Goal: Task Accomplishment & Management: Manage account settings

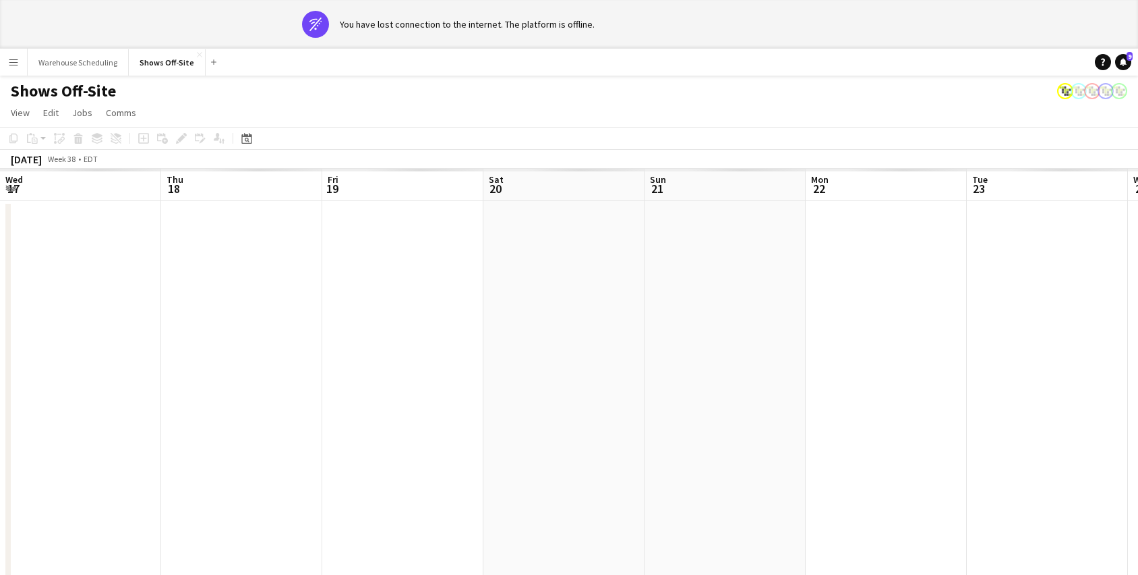
scroll to position [0, 534]
click at [245, 134] on icon at bounding box center [246, 138] width 10 height 11
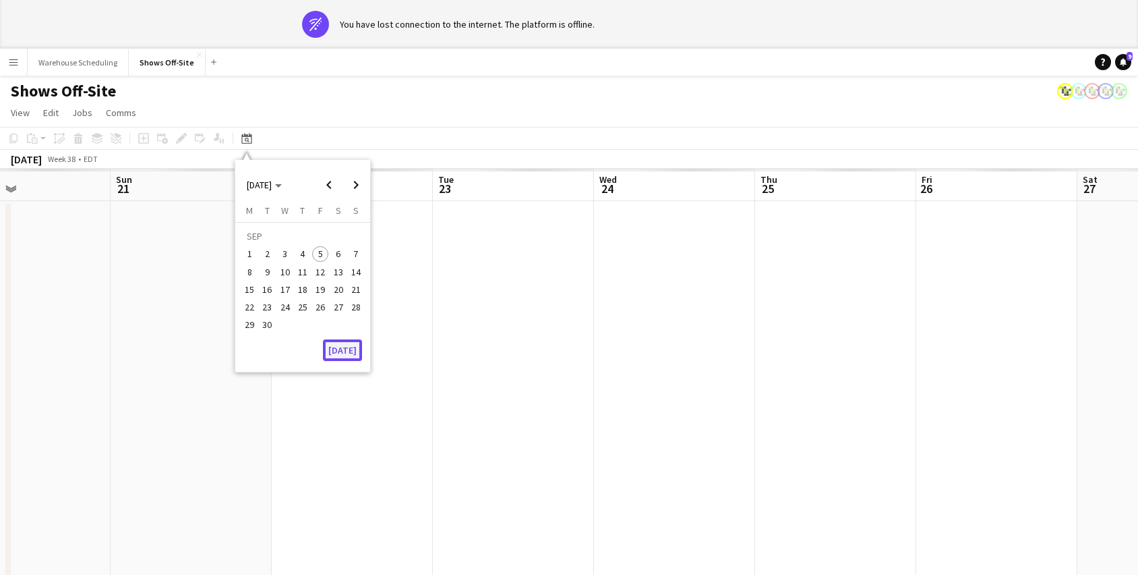
click at [341, 349] on button "[DATE]" at bounding box center [342, 350] width 39 height 22
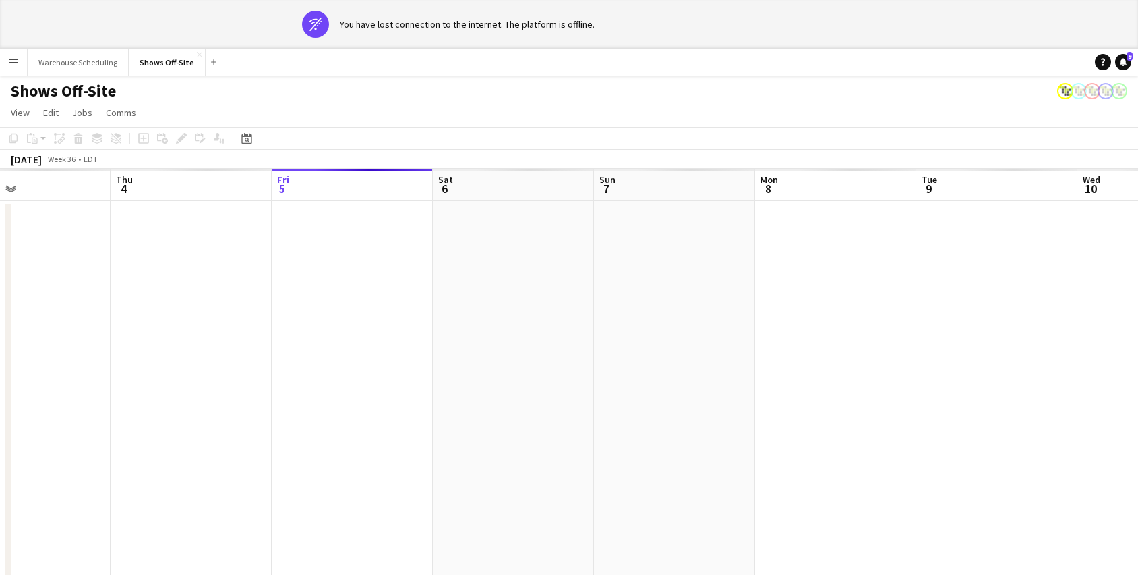
scroll to position [0, 464]
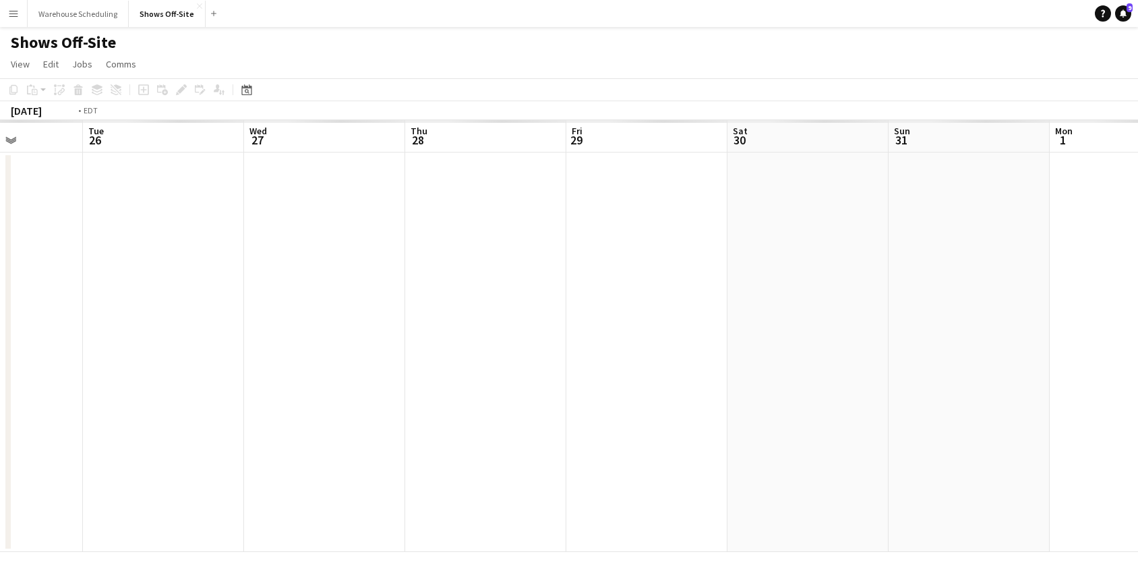
scroll to position [0, 335]
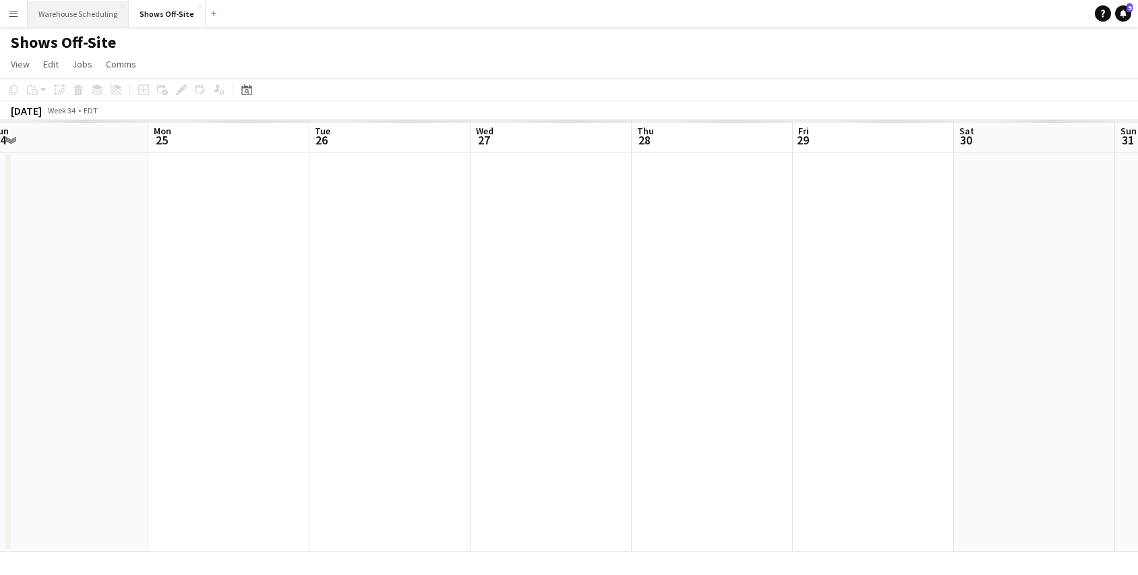
click at [80, 11] on button "Warehouse Scheduling Close" at bounding box center [78, 14] width 101 height 26
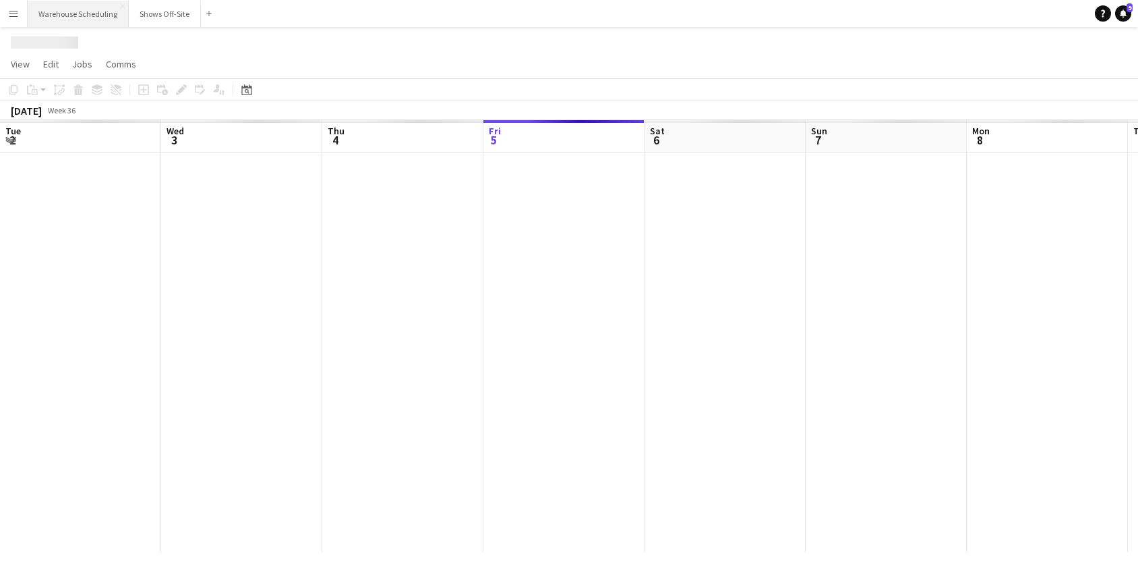
scroll to position [0, 322]
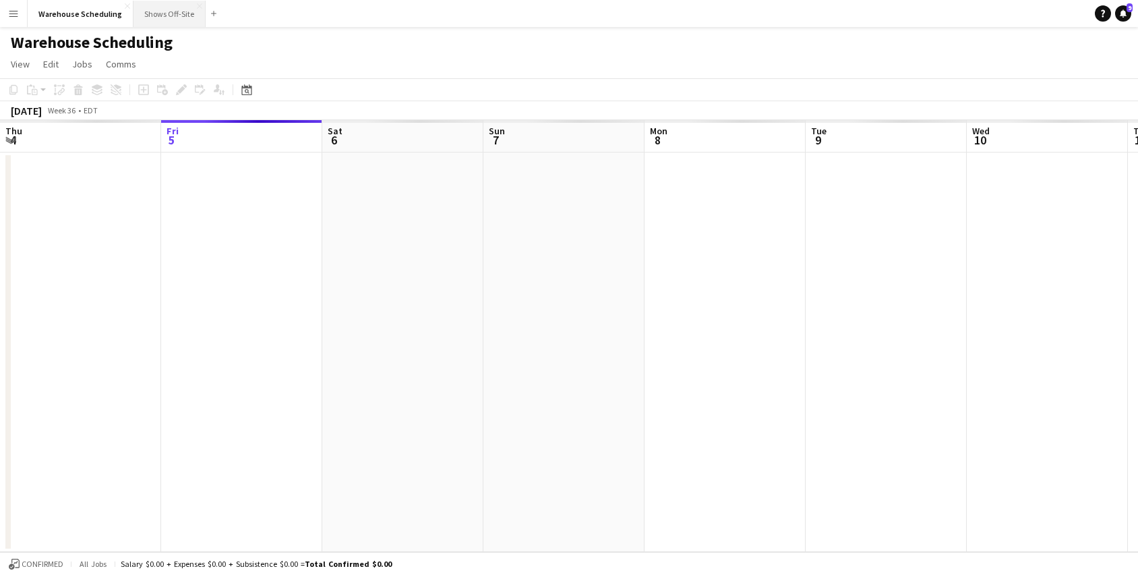
click at [159, 16] on button "Shows Off-Site Close" at bounding box center [170, 14] width 72 height 26
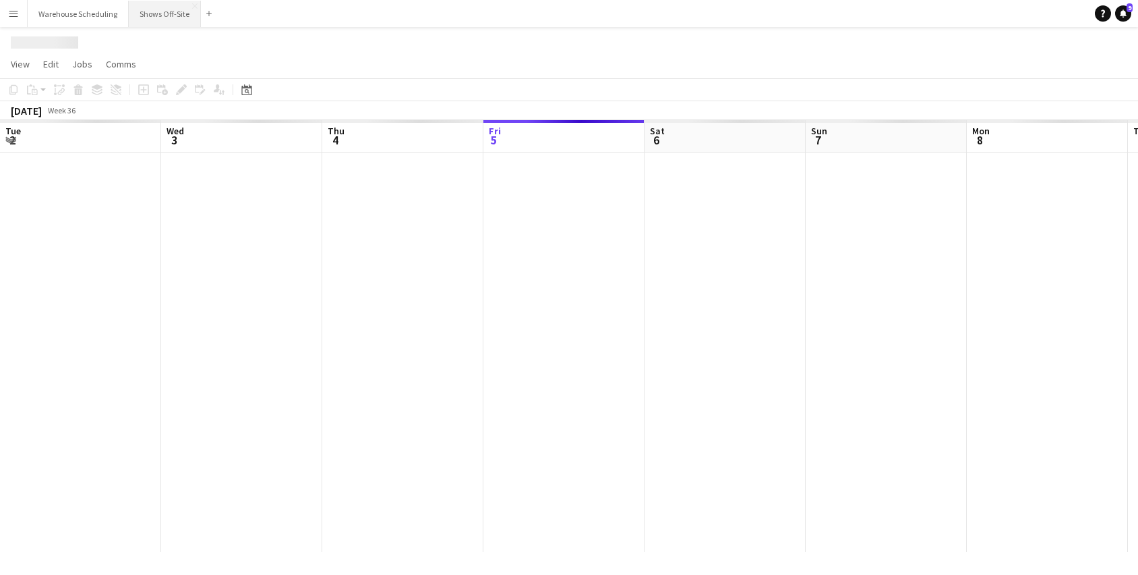
scroll to position [0, 322]
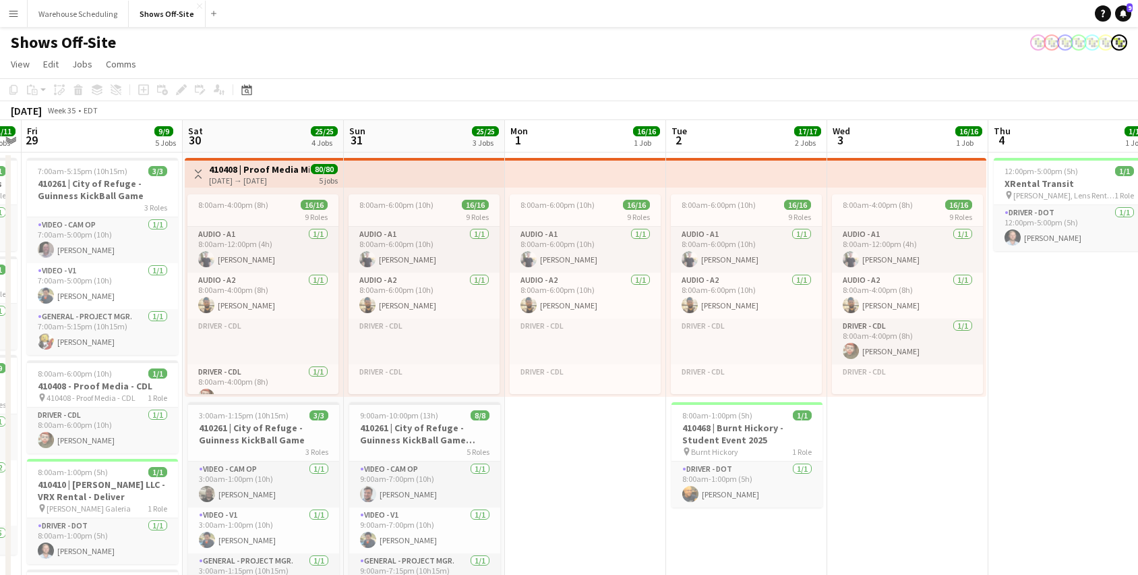
scroll to position [0, 399]
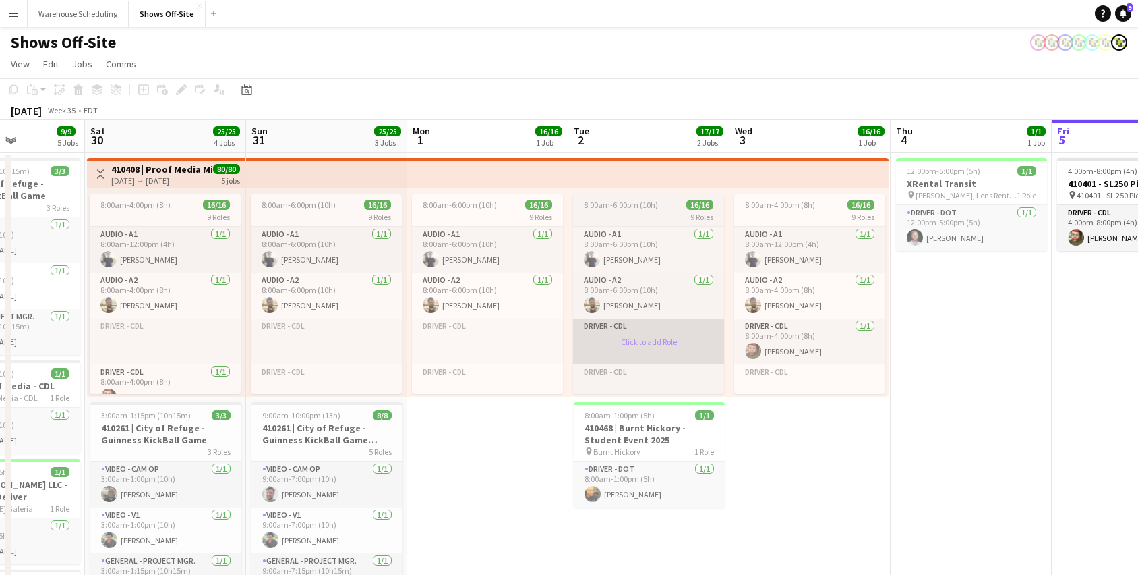
click at [641, 361] on app-card-role-placeholder "Driver - CDL Click to add Role" at bounding box center [648, 341] width 151 height 46
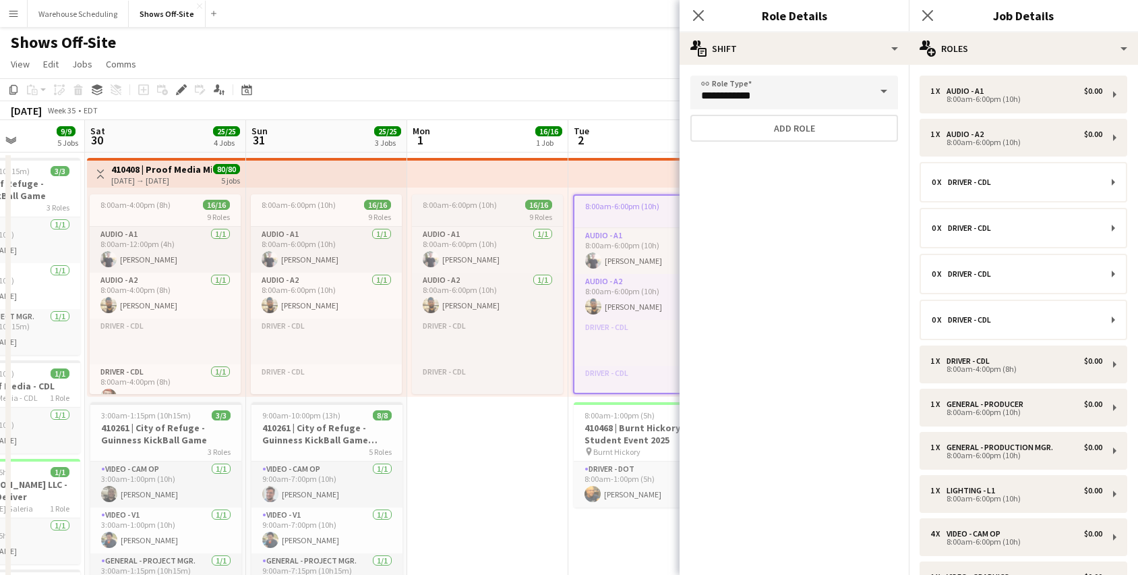
click at [502, 196] on app-job-card "8:00am-6:00pm (10h) 16/16 9 Roles Audio - A1 1/1 8:00am-6:00pm (10h) Brian Dame…" at bounding box center [487, 294] width 151 height 200
type input "*******"
type input "**********"
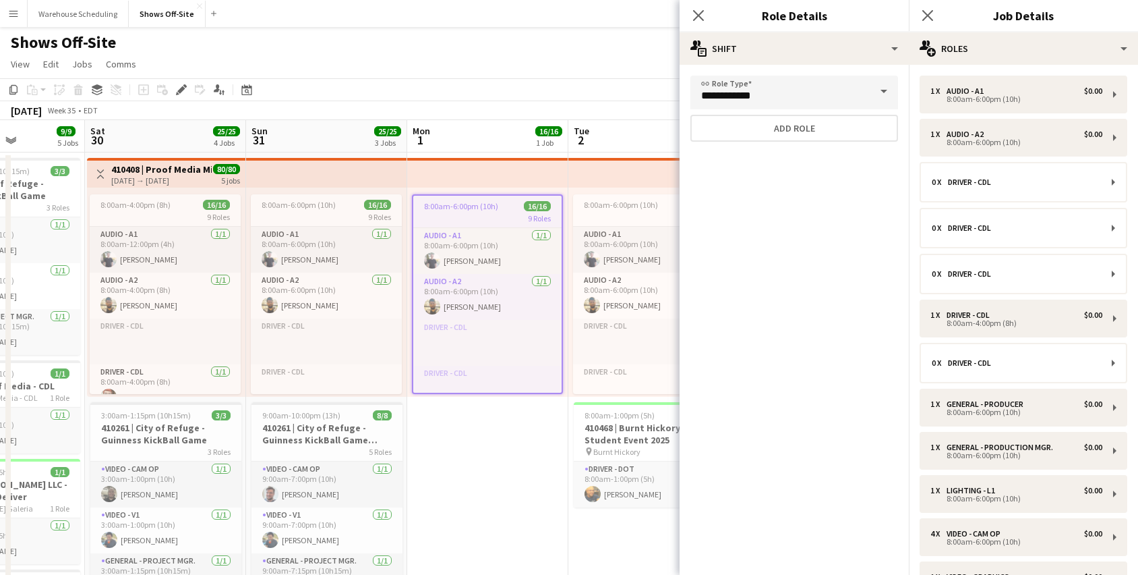
click at [500, 174] on app-top-bar at bounding box center [487, 173] width 161 height 30
type input "*******"
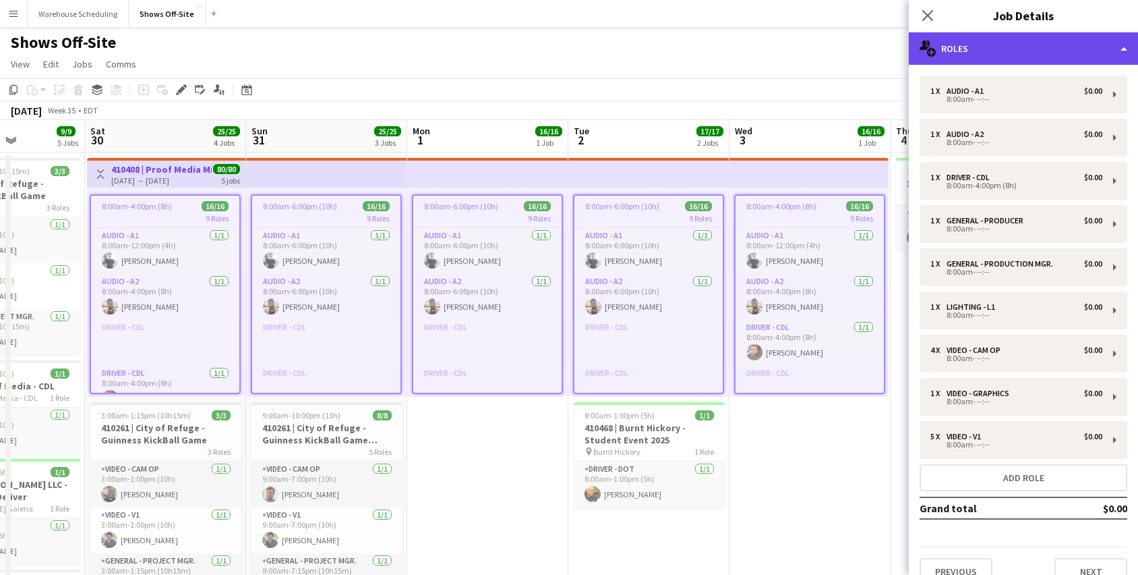
click at [1016, 55] on div "multiple-users-add Roles" at bounding box center [1023, 48] width 229 height 32
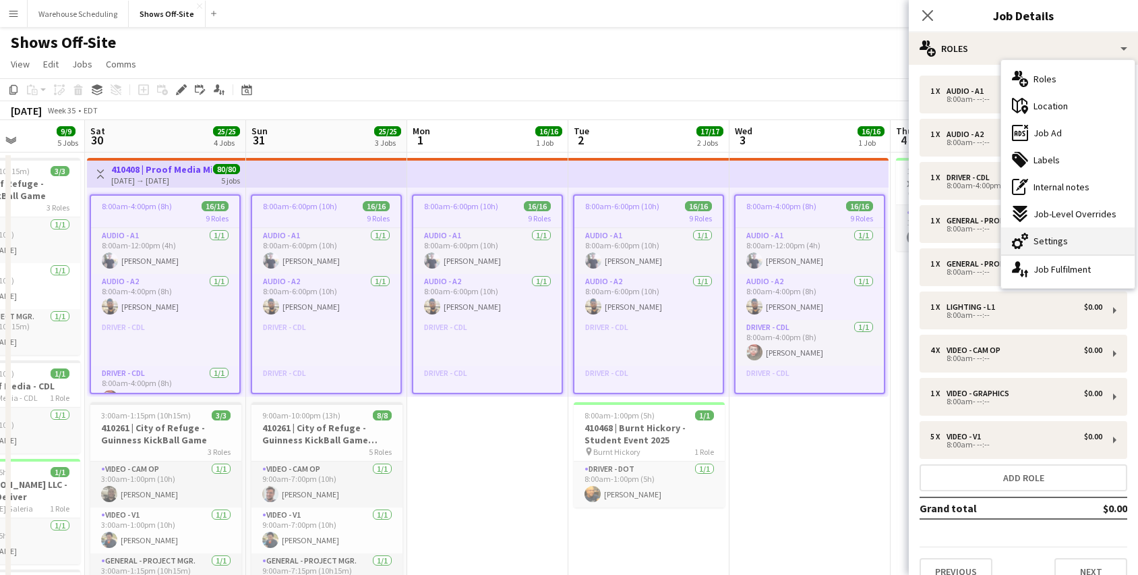
click at [1079, 248] on div "cog-double-3 Settings" at bounding box center [1068, 240] width 134 height 27
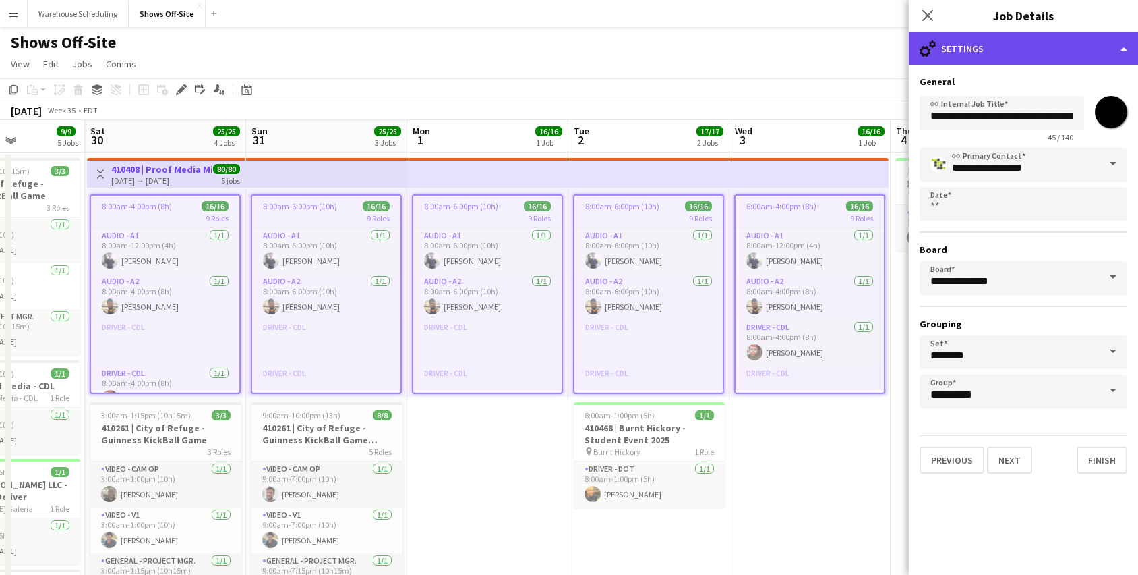
click at [1039, 49] on div "cog-double-3 Settings" at bounding box center [1023, 48] width 229 height 32
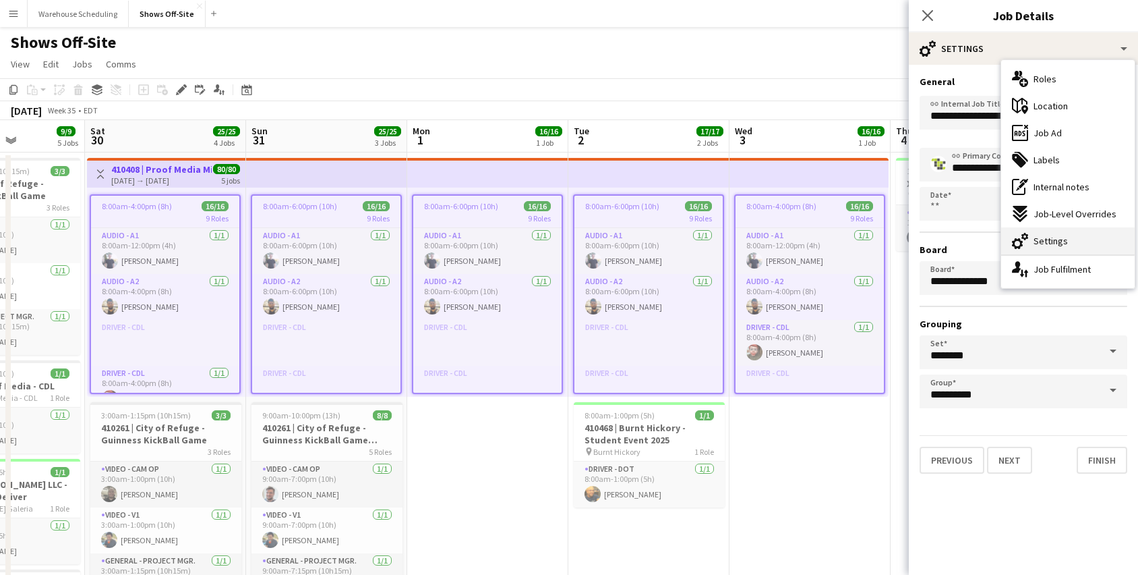
click at [1069, 237] on div "cog-double-3 Settings" at bounding box center [1068, 240] width 134 height 27
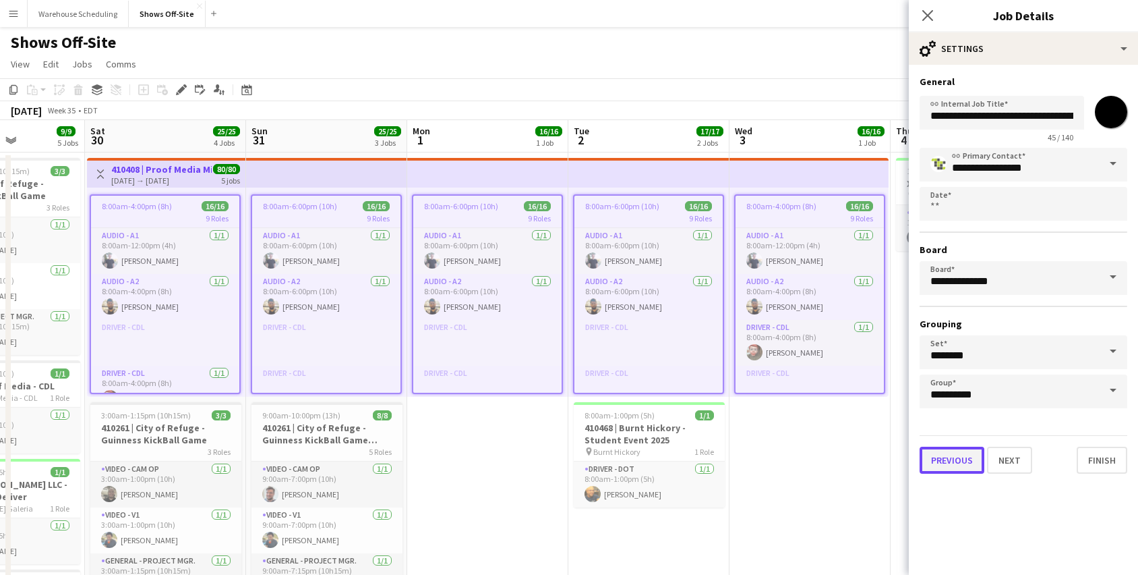
click at [941, 468] on button "Previous" at bounding box center [952, 459] width 65 height 27
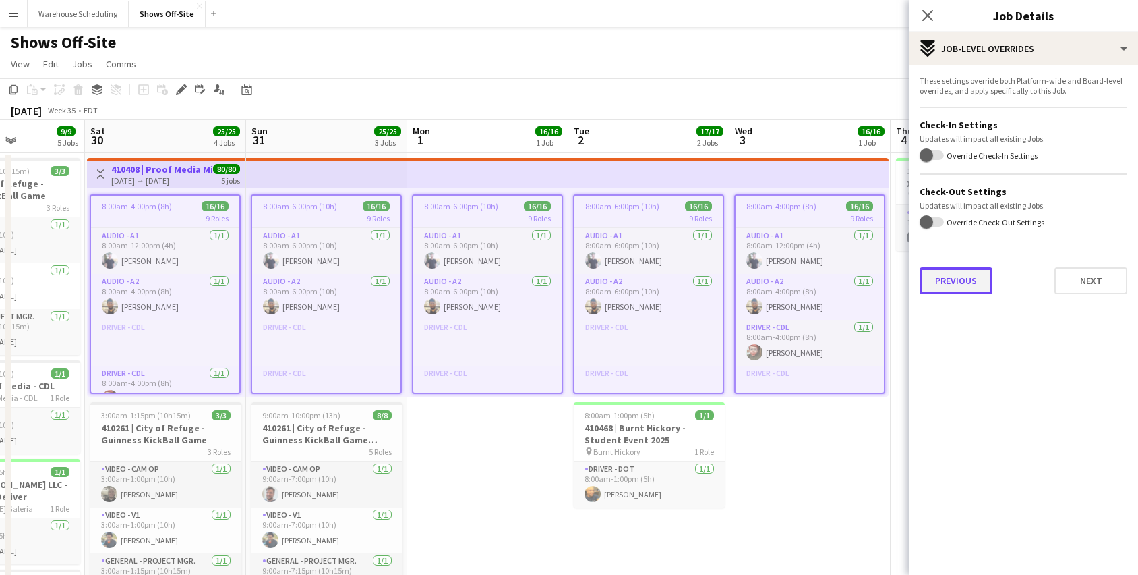
click at [947, 287] on button "Previous" at bounding box center [956, 280] width 73 height 27
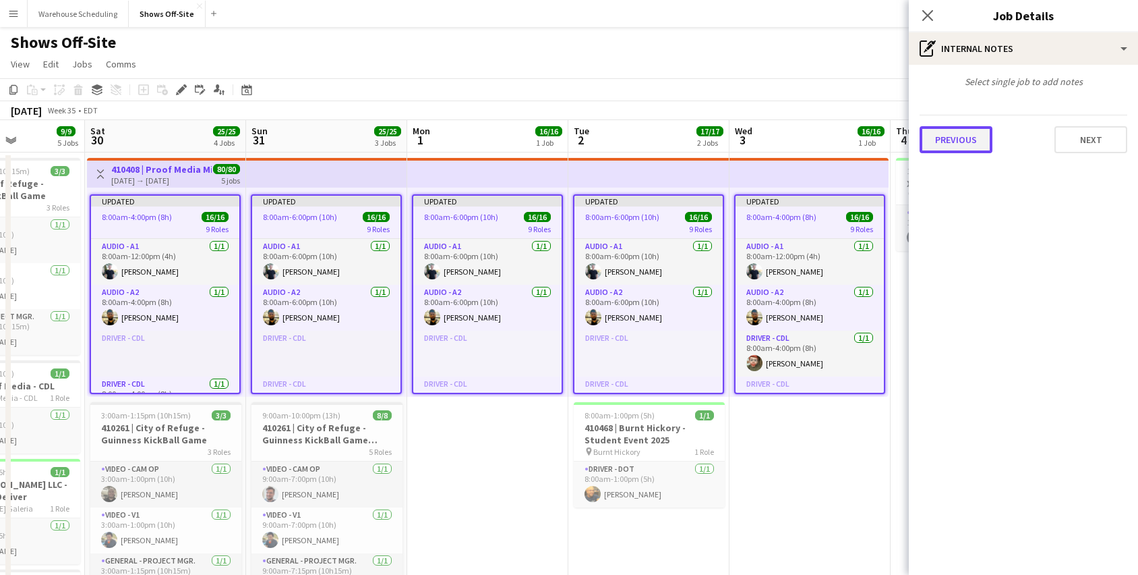
click at [962, 148] on button "Previous" at bounding box center [956, 139] width 73 height 27
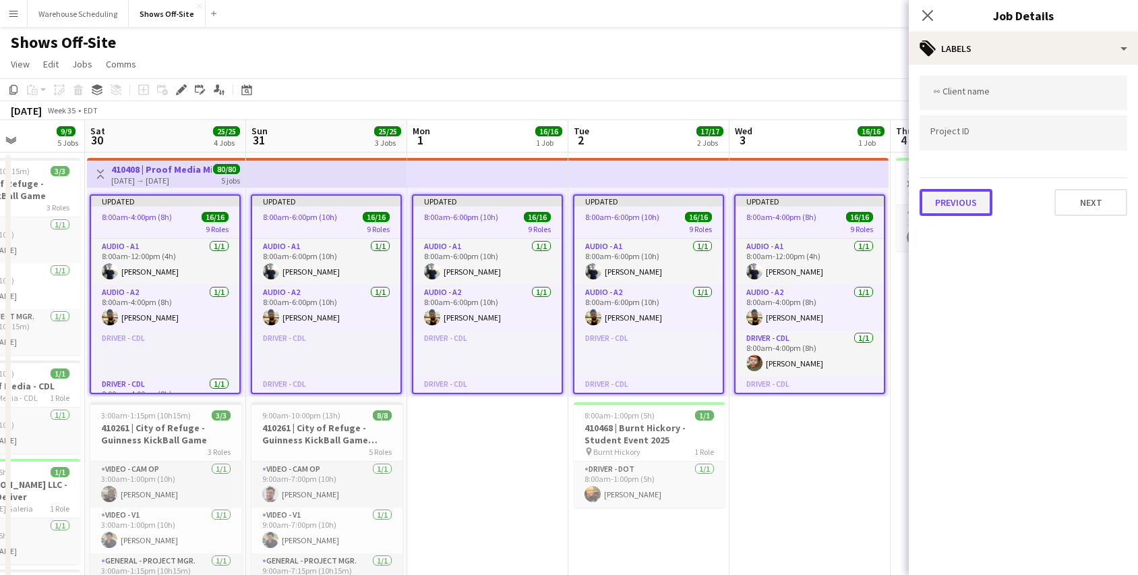
click at [968, 206] on button "Previous" at bounding box center [956, 202] width 73 height 27
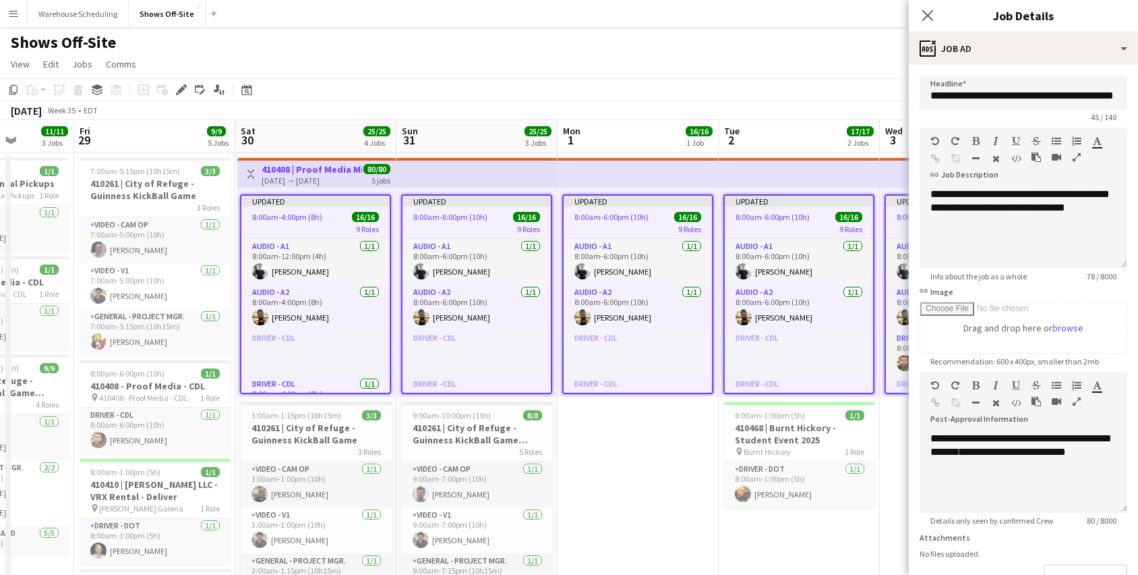
scroll to position [0, 407]
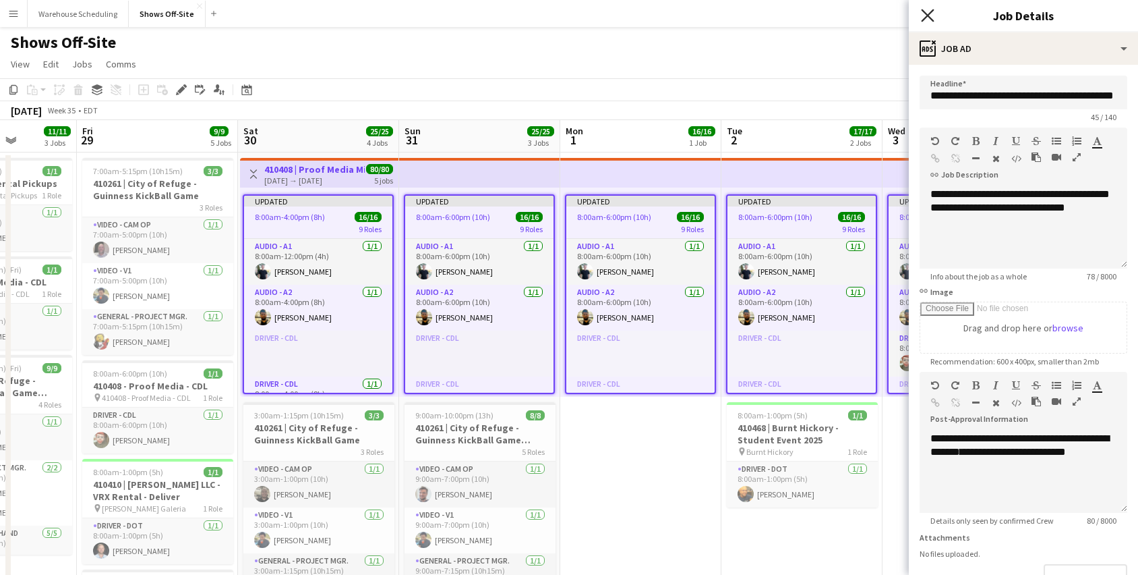
click at [927, 20] on icon "Close pop-in" at bounding box center [927, 15] width 13 height 13
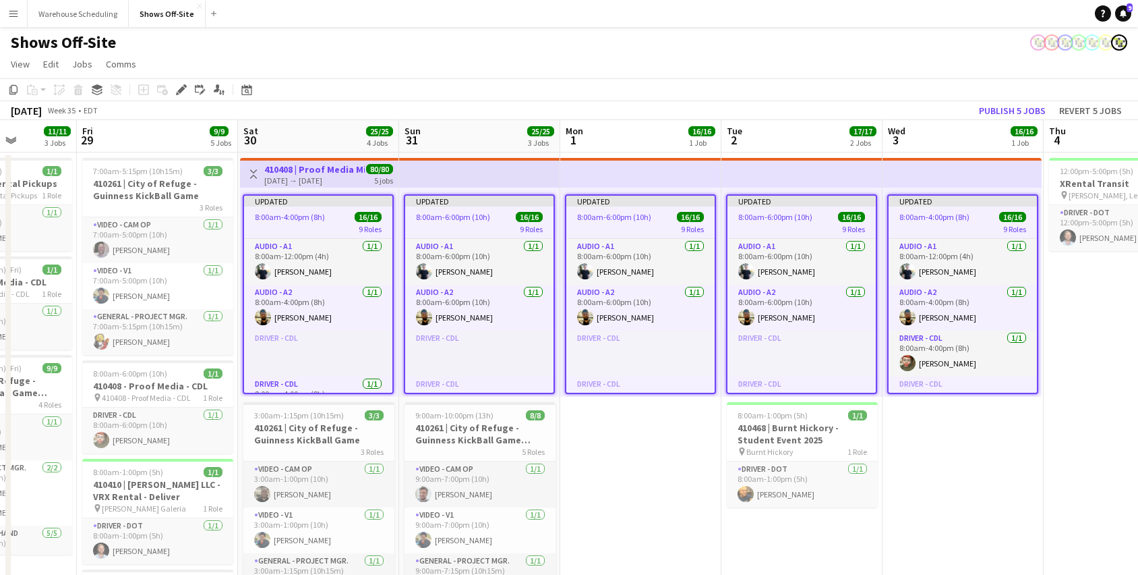
click at [889, 88] on app-toolbar "Copy Paste Paste Command V Paste with crew Command Shift V Paste linked Job Del…" at bounding box center [569, 89] width 1138 height 23
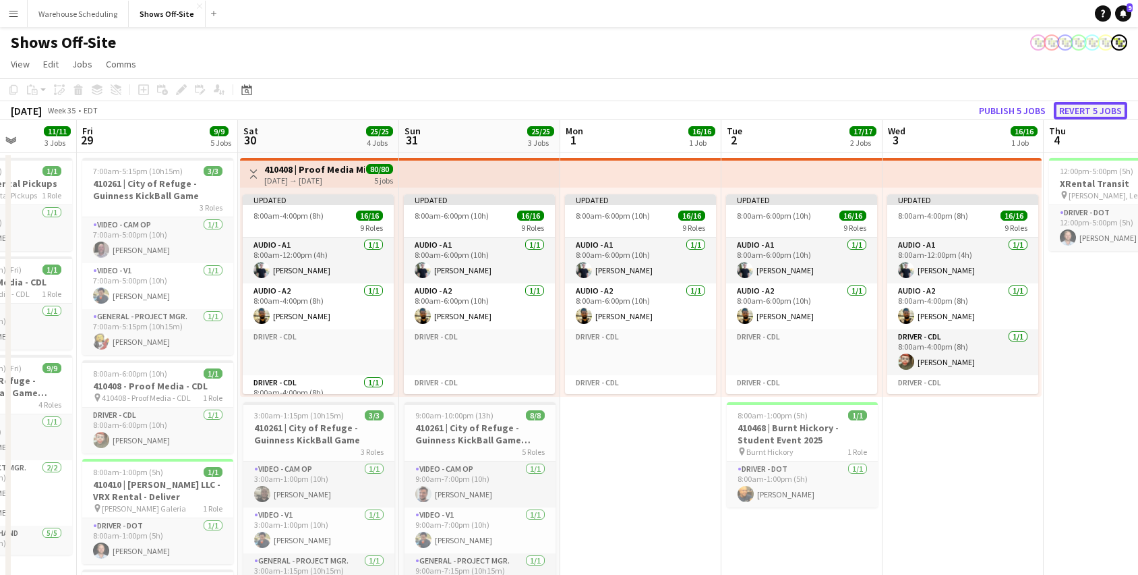
click at [1093, 109] on button "Revert 5 jobs" at bounding box center [1091, 111] width 74 height 18
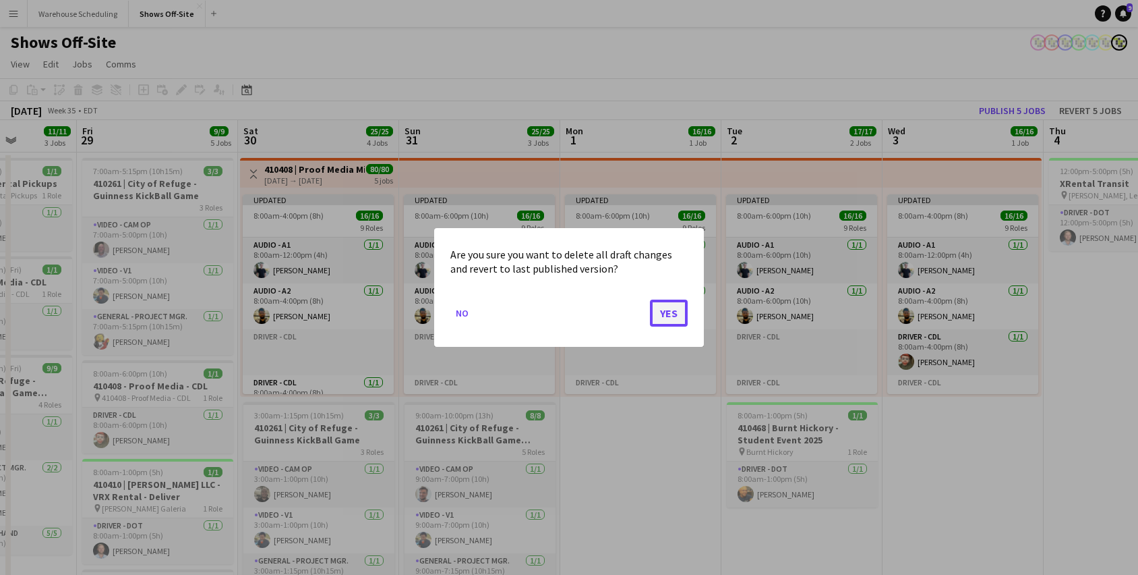
click at [671, 316] on button "Yes" at bounding box center [669, 312] width 38 height 27
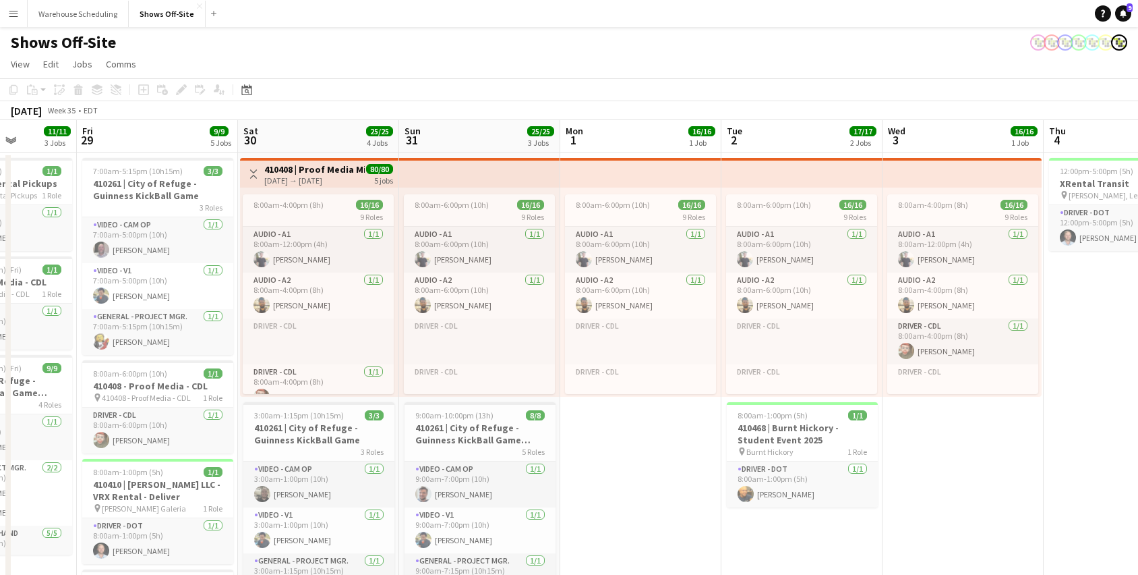
click at [668, 174] on app-top-bar at bounding box center [640, 173] width 161 height 30
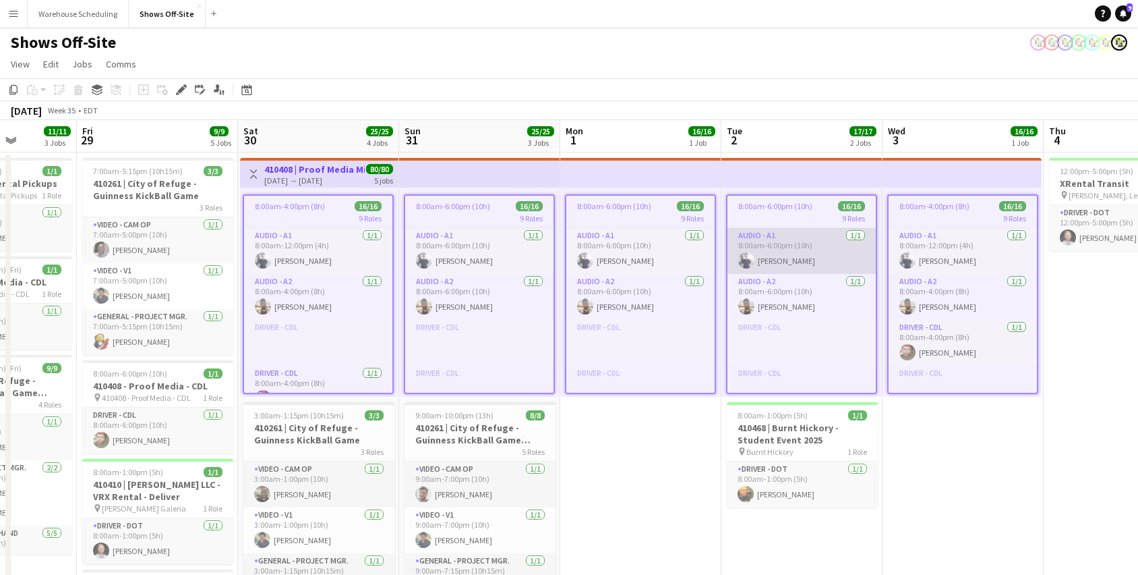
click at [838, 228] on app-card-role "Audio - A1 1/1 8:00am-6:00pm (10h) Brian Damerow" at bounding box center [802, 251] width 148 height 46
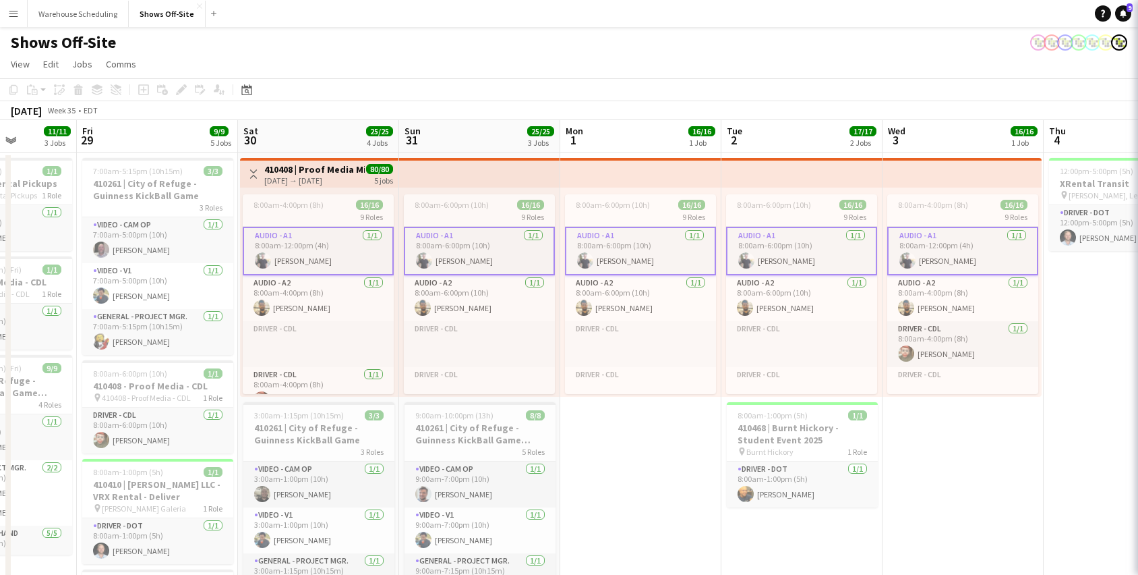
click at [844, 161] on app-top-bar at bounding box center [802, 173] width 161 height 30
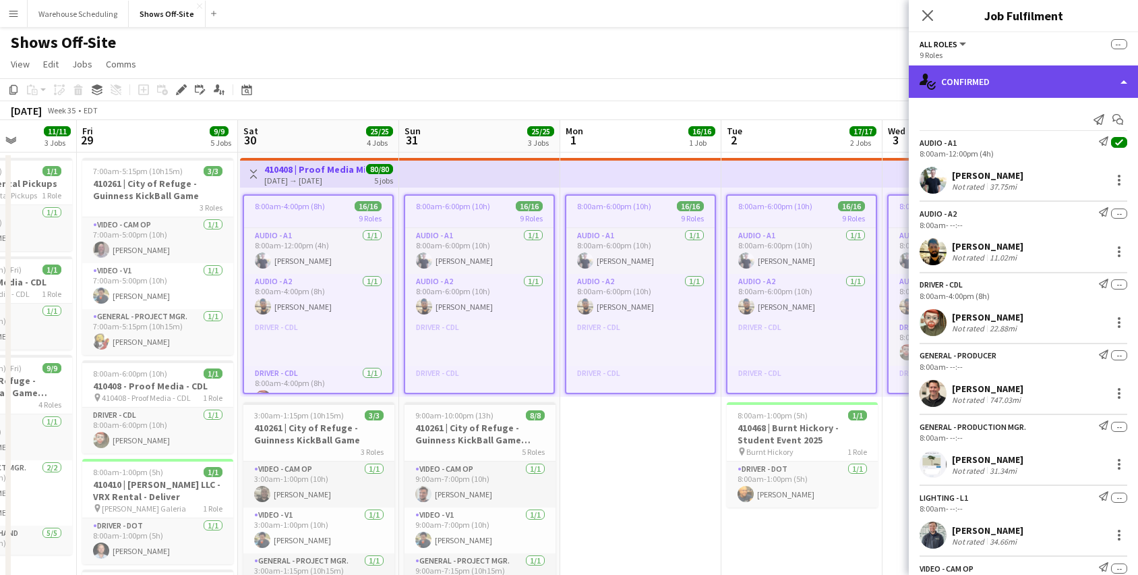
click at [983, 80] on div "single-neutral-actions-check-2 Confirmed" at bounding box center [1023, 81] width 229 height 32
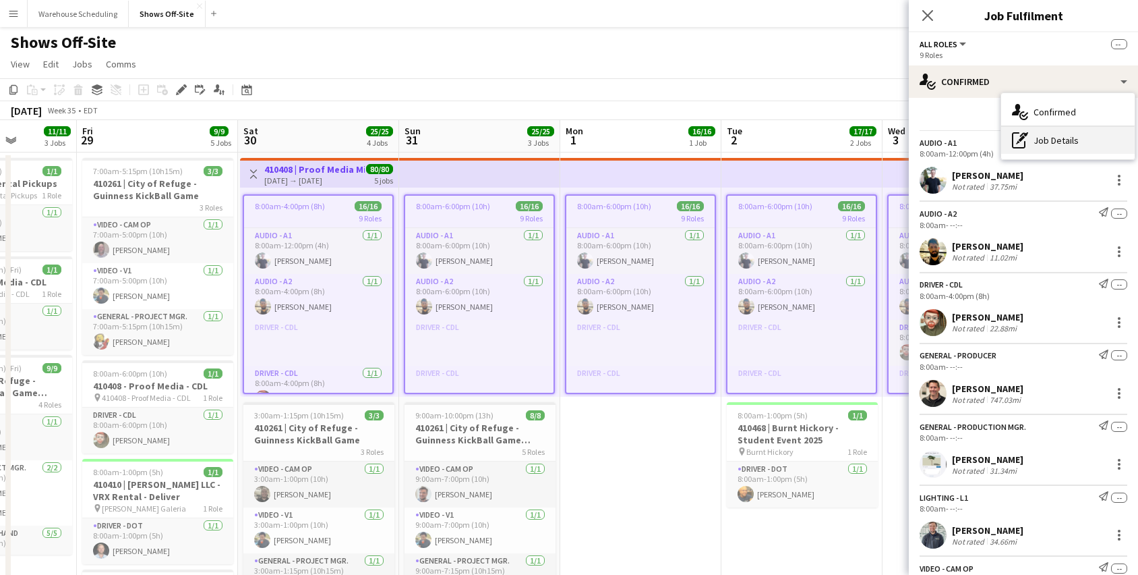
click at [1059, 138] on div "pen-write Job Details" at bounding box center [1068, 140] width 134 height 27
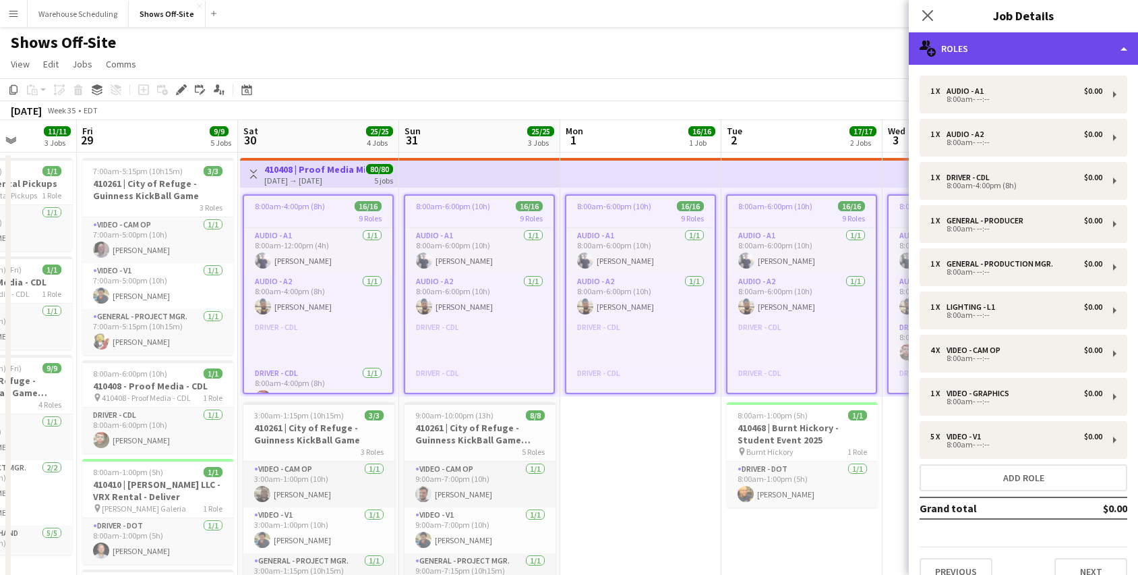
click at [1038, 54] on div "multiple-users-add Roles" at bounding box center [1023, 48] width 229 height 32
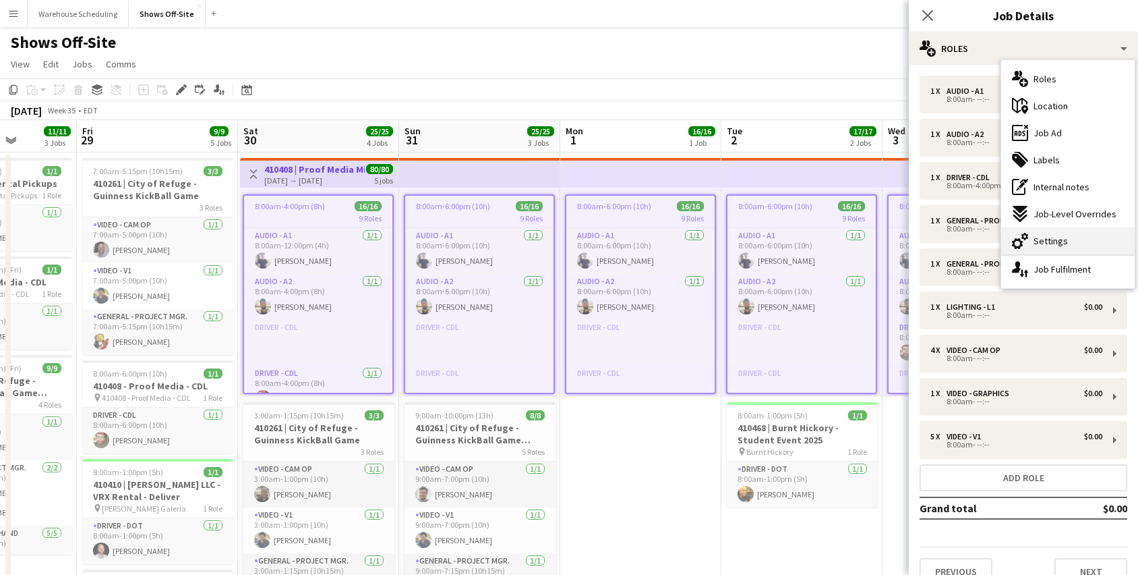
click at [1056, 247] on div "cog-double-3 Settings" at bounding box center [1068, 240] width 134 height 27
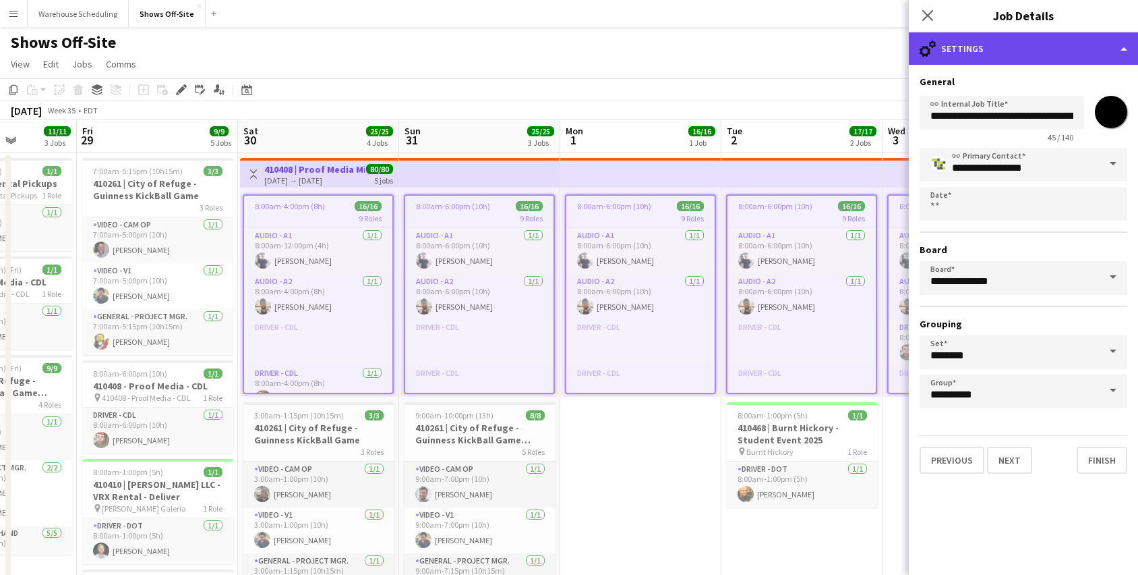
click at [1029, 45] on div "cog-double-3 Settings" at bounding box center [1023, 48] width 229 height 32
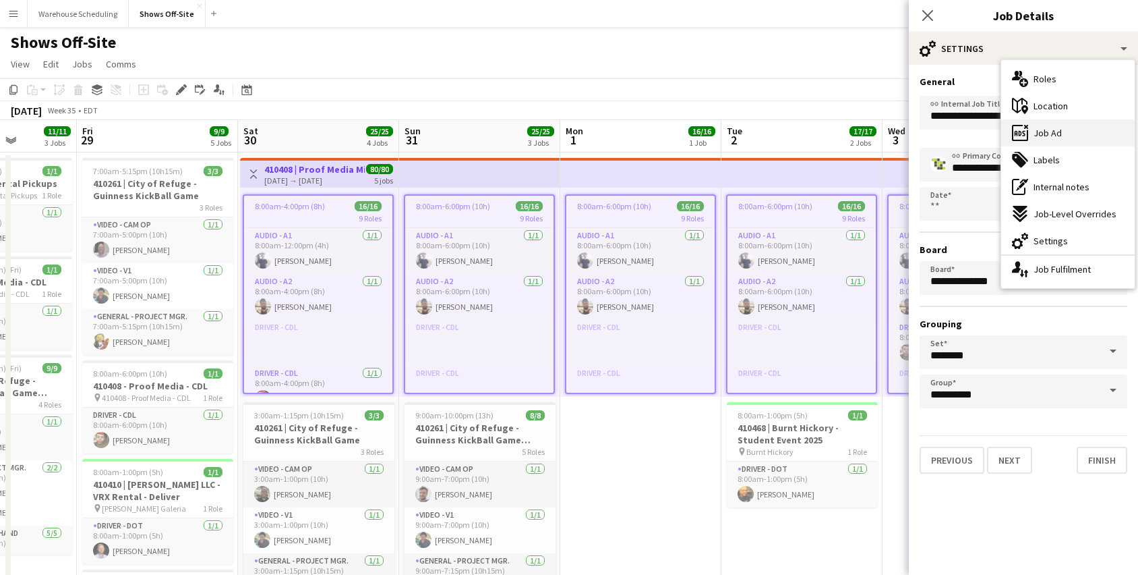
click at [1070, 139] on div "ads-window Job Ad" at bounding box center [1068, 132] width 134 height 27
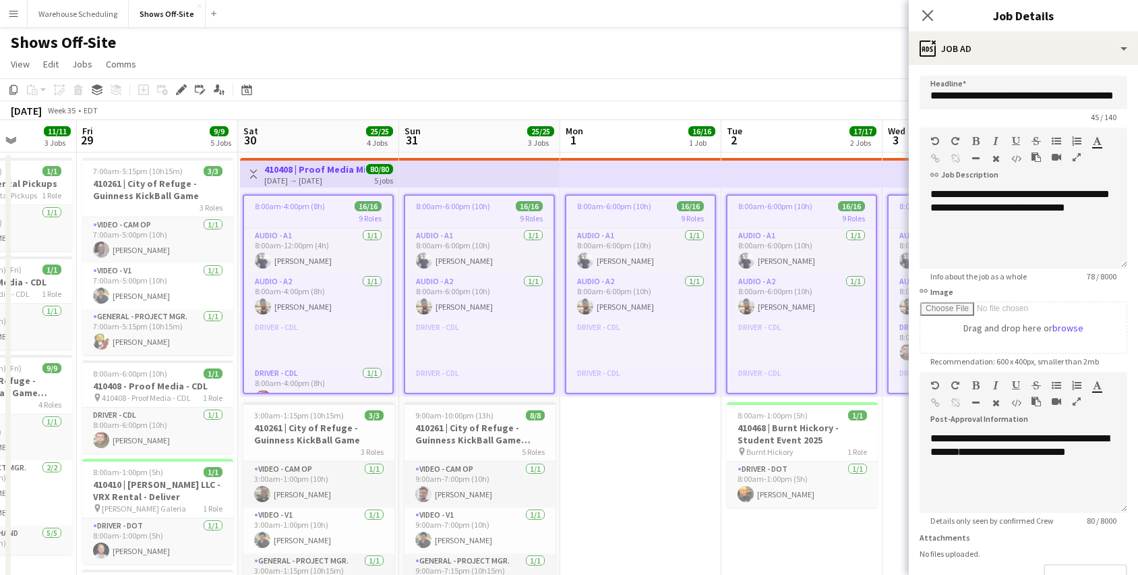
scroll to position [92, 0]
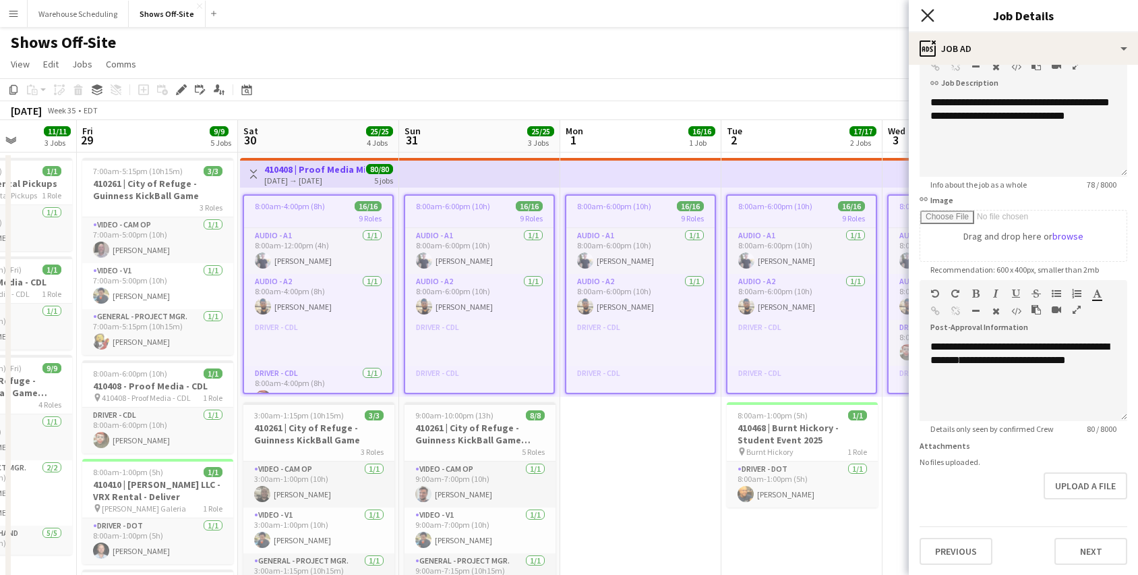
click at [925, 14] on icon "Close pop-in" at bounding box center [927, 15] width 13 height 13
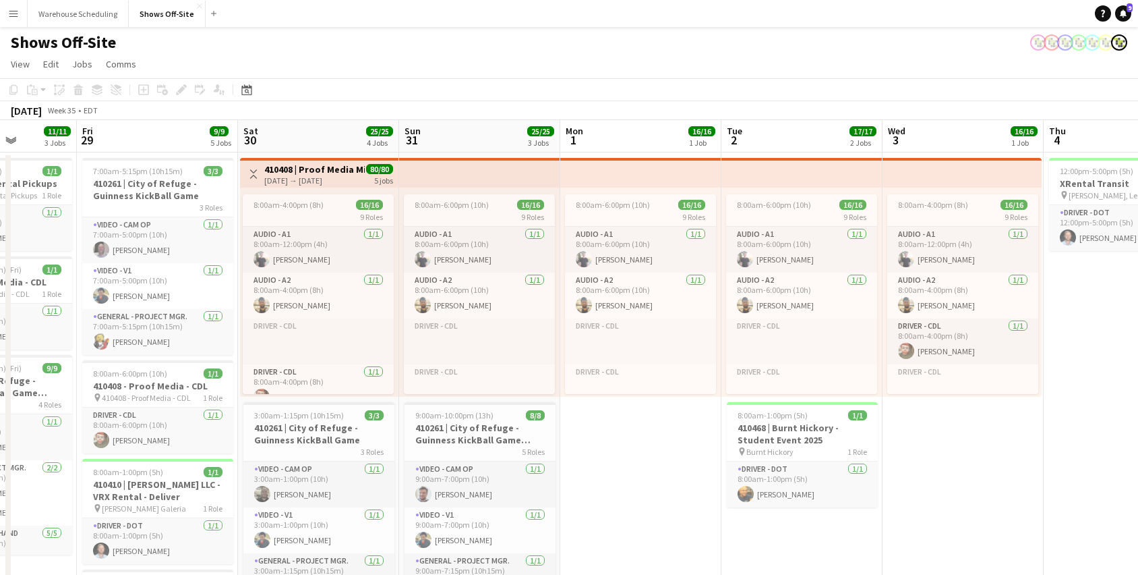
click at [355, 59] on app-page-menu "View Day view expanded Day view collapsed Month view Date picker Jump to today …" at bounding box center [569, 66] width 1138 height 26
click at [675, 173] on app-top-bar at bounding box center [640, 173] width 161 height 30
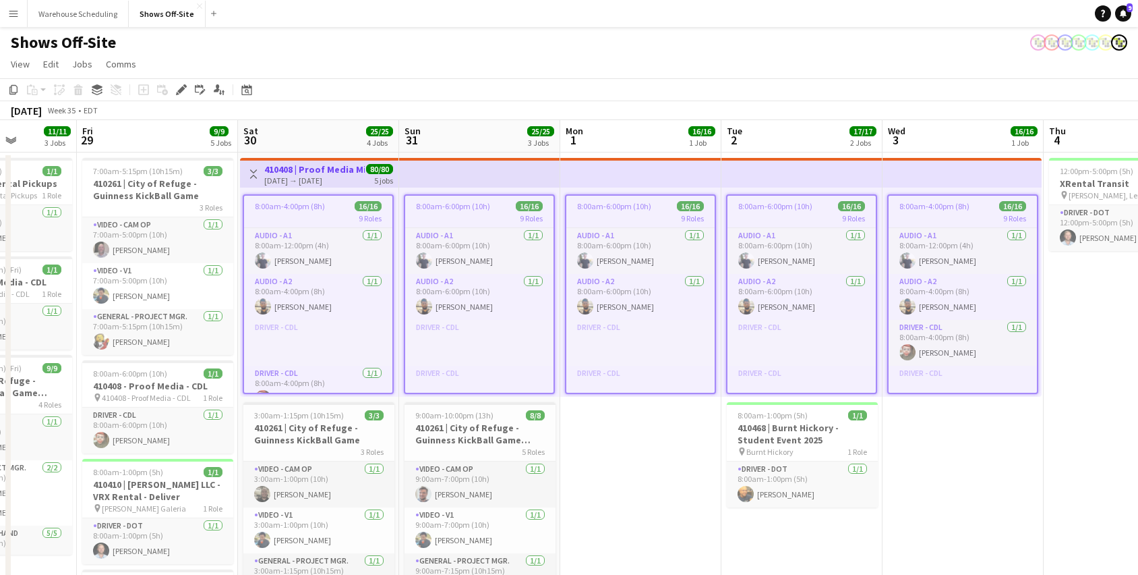
click at [674, 100] on app-toolbar "Copy Paste Paste Command V Paste with crew Command Shift V Paste linked Job Del…" at bounding box center [569, 89] width 1138 height 23
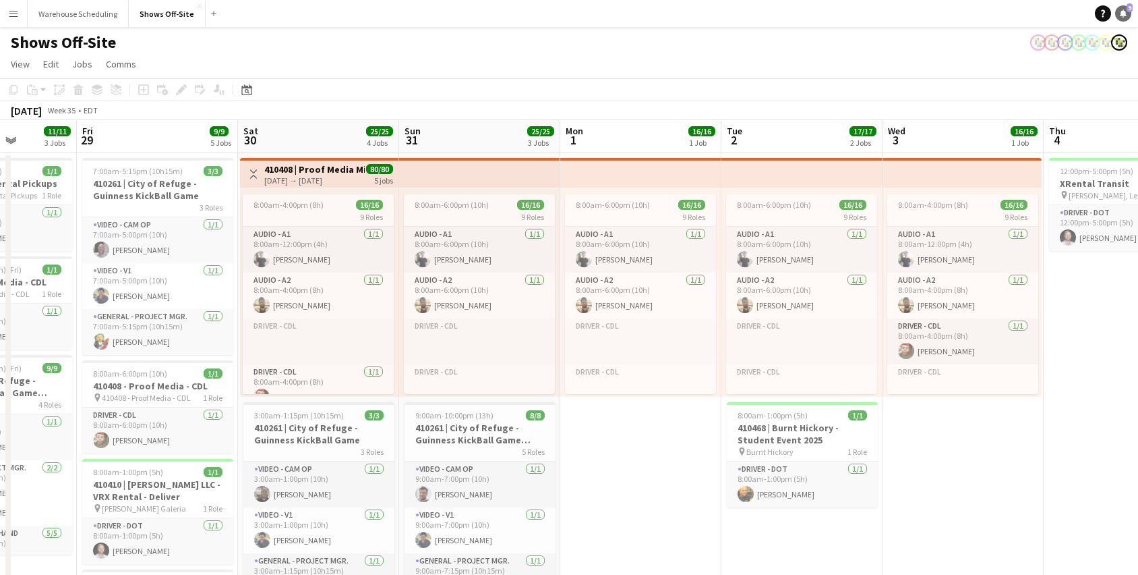
click at [1123, 13] on icon at bounding box center [1123, 12] width 7 height 7
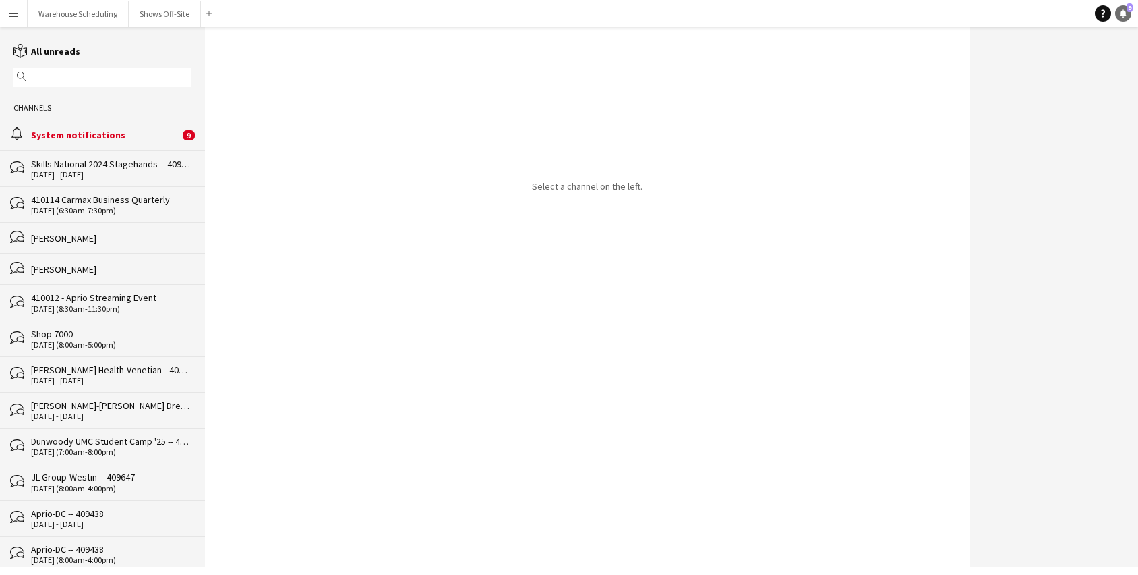
click at [1119, 13] on icon "Notifications" at bounding box center [1123, 13] width 8 height 8
click at [162, 16] on button "Shows Off-Site Close" at bounding box center [165, 14] width 72 height 26
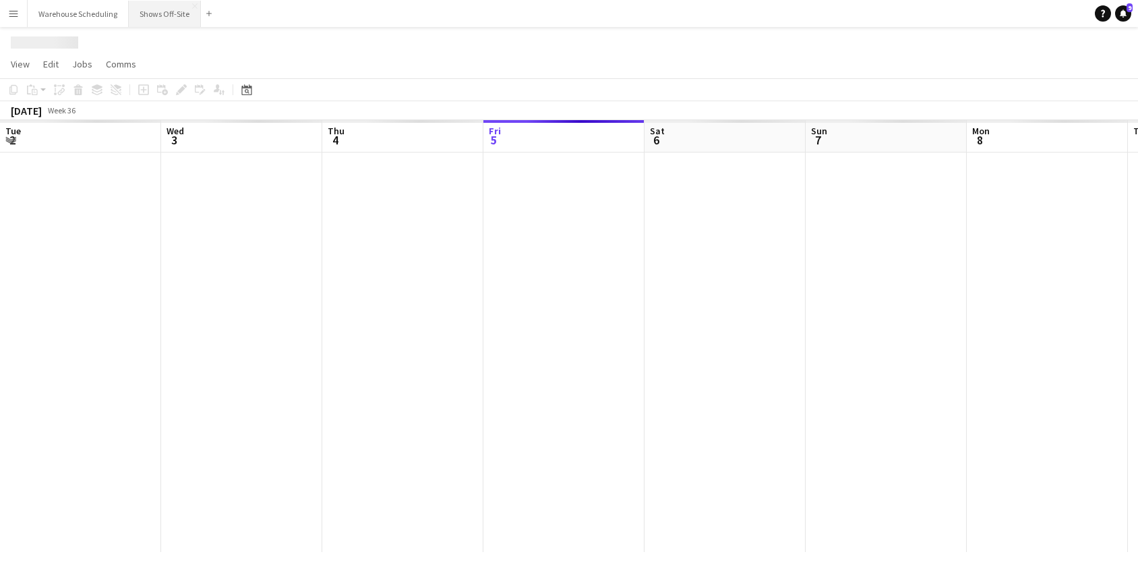
scroll to position [0, 322]
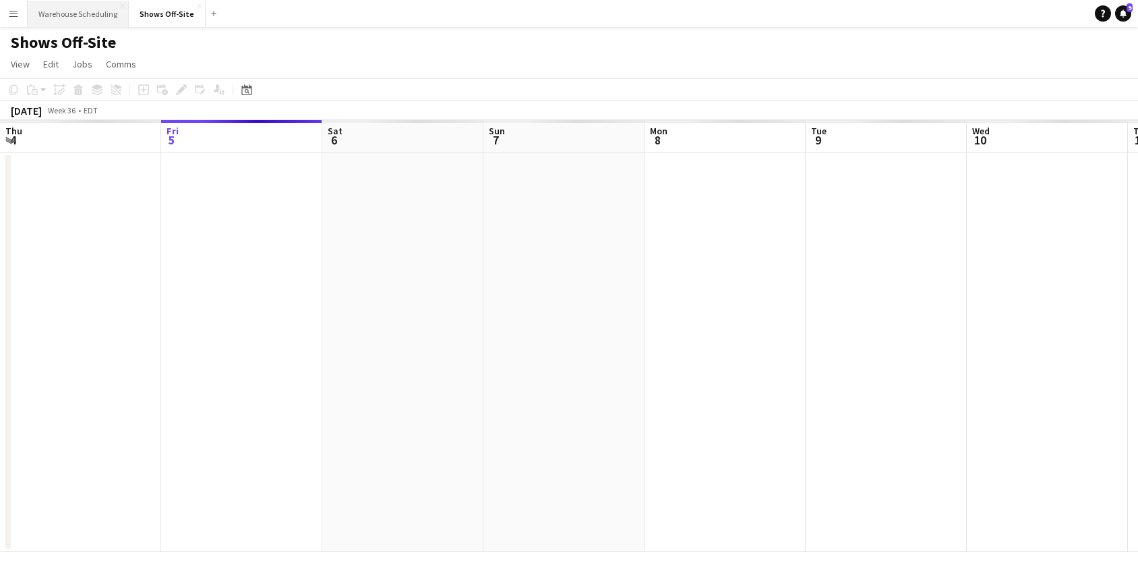
click at [86, 18] on button "Warehouse Scheduling Close" at bounding box center [78, 14] width 101 height 26
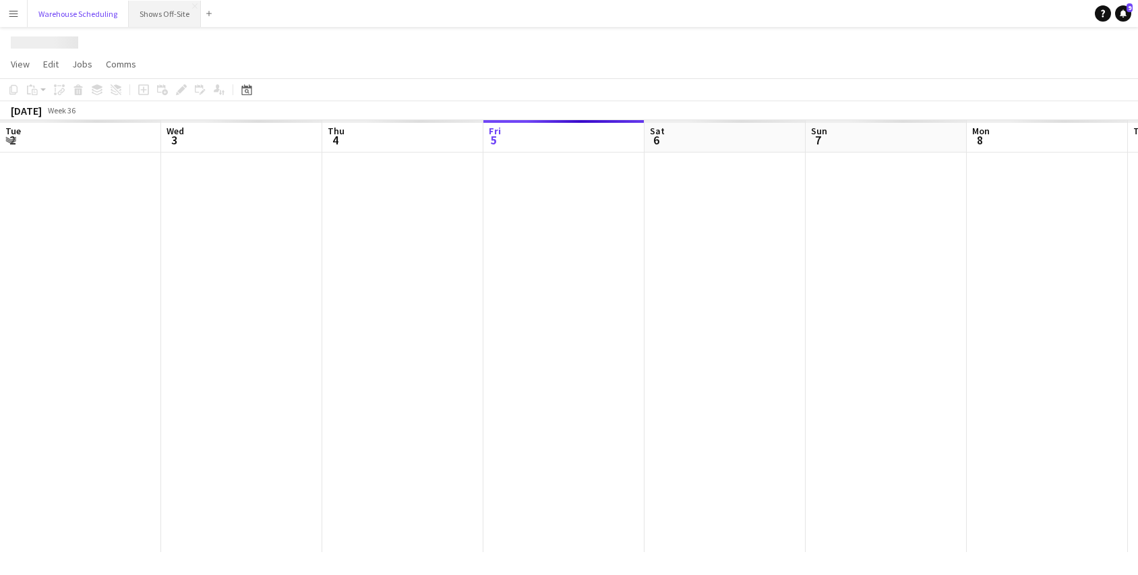
scroll to position [0, 322]
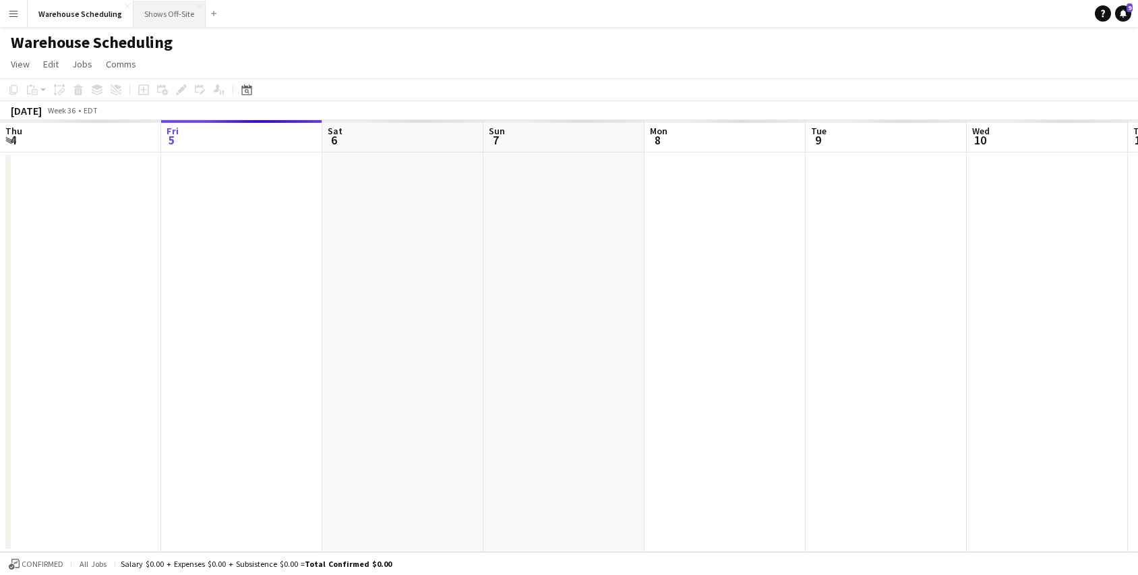
click at [175, 18] on button "Shows Off-Site Close" at bounding box center [170, 14] width 72 height 26
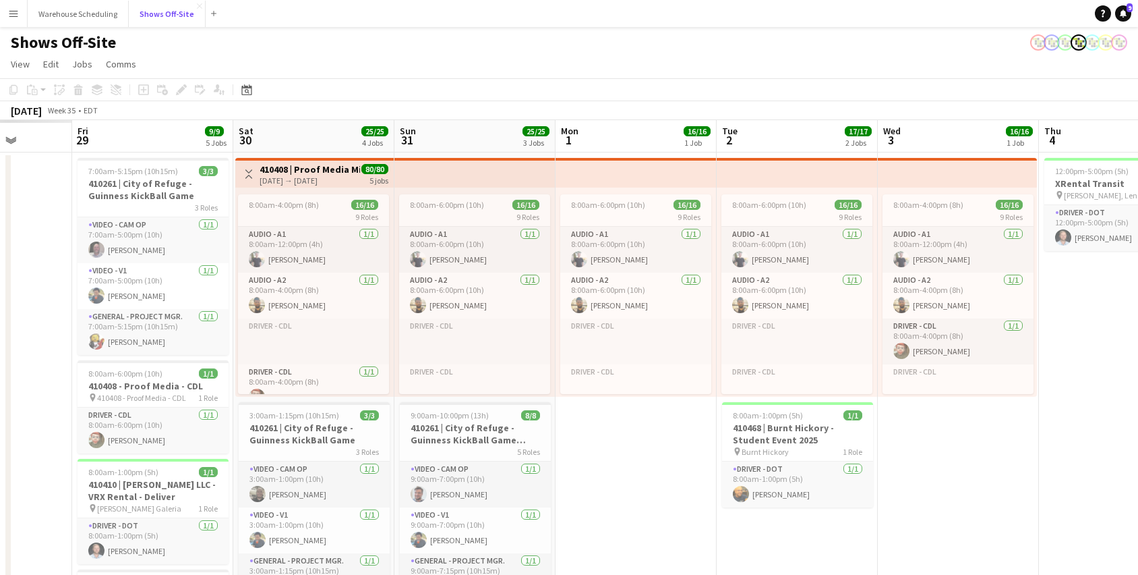
scroll to position [0, 407]
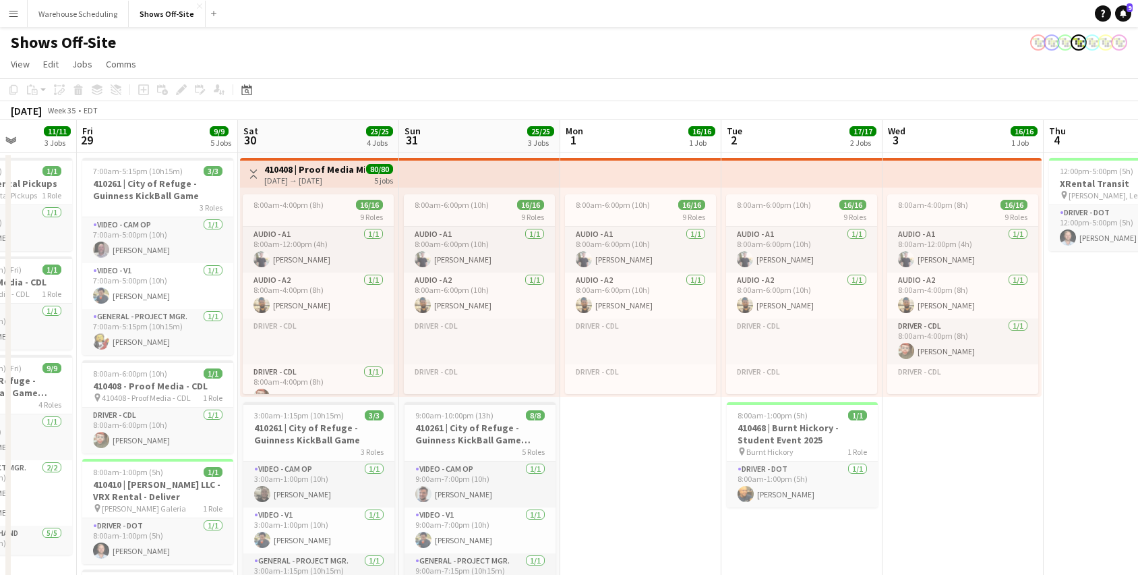
click at [386, 165] on span "80/80" at bounding box center [379, 169] width 27 height 10
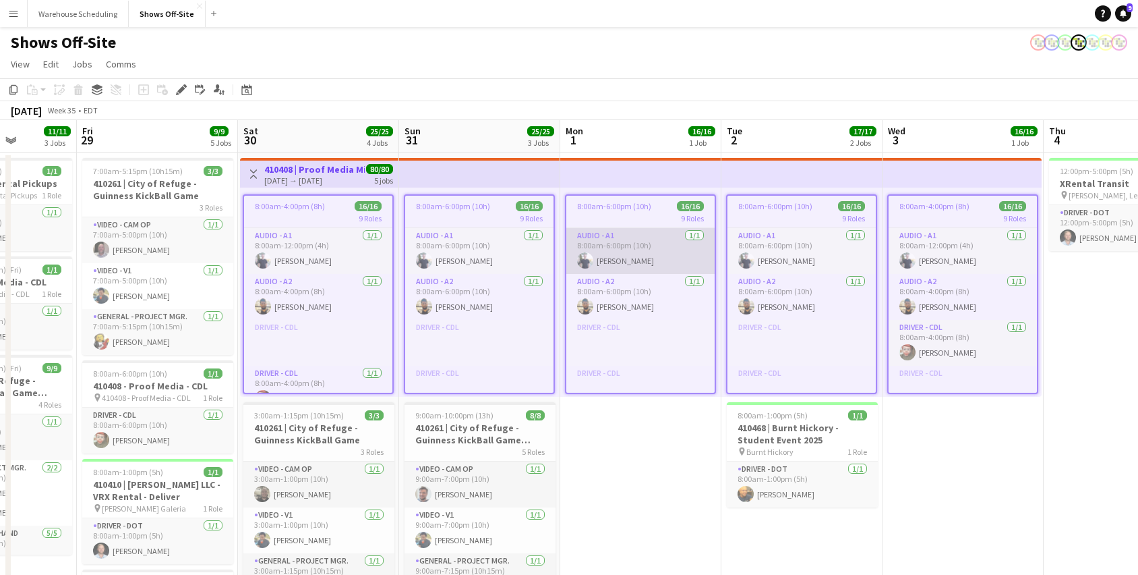
click at [616, 241] on app-card-role "Audio - A1 1/1 8:00am-6:00pm (10h) Brian Damerow" at bounding box center [640, 251] width 148 height 46
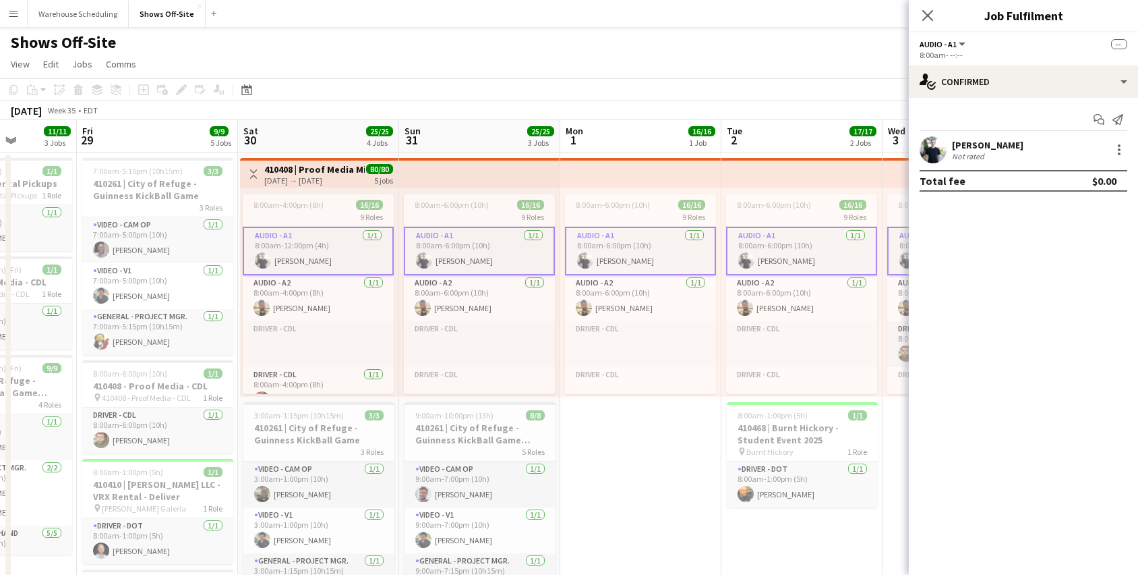
click at [620, 190] on div "8:00am-6:00pm (10h) 16/16 9 Roles Audio - A1 1/1 8:00am-6:00pm (10h) Brian Dame…" at bounding box center [640, 291] width 161 height 209
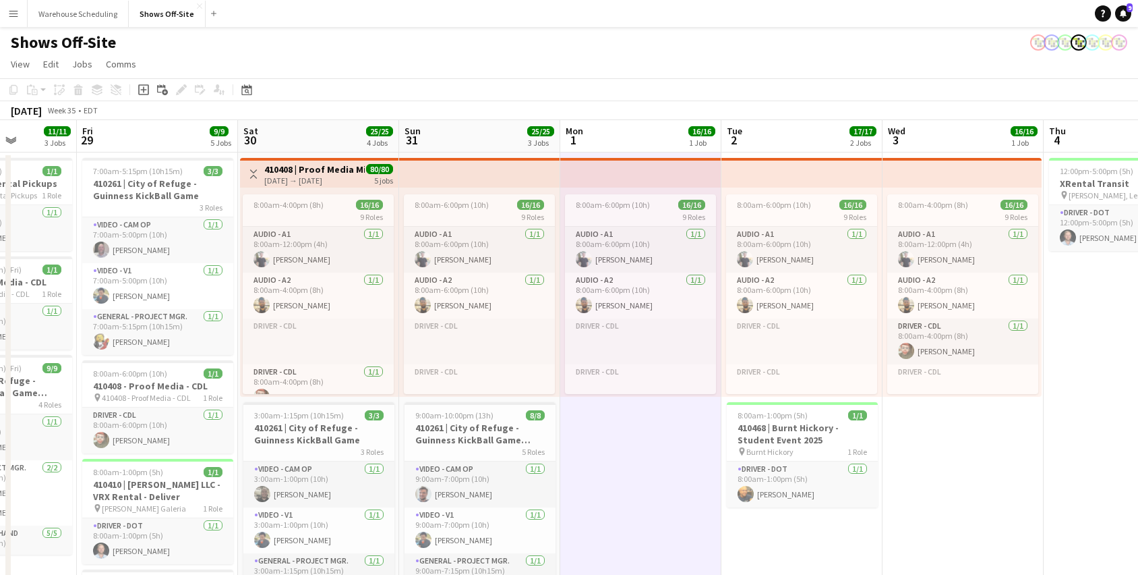
click at [796, 170] on app-top-bar at bounding box center [802, 173] width 161 height 30
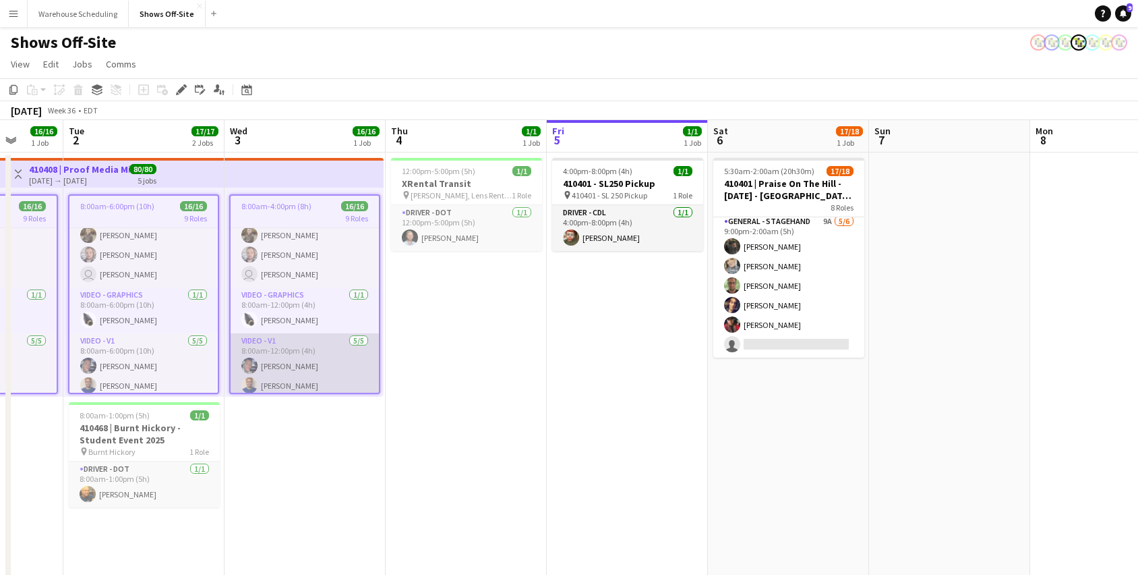
scroll to position [0, 0]
